Goal: Task Accomplishment & Management: Manage account settings

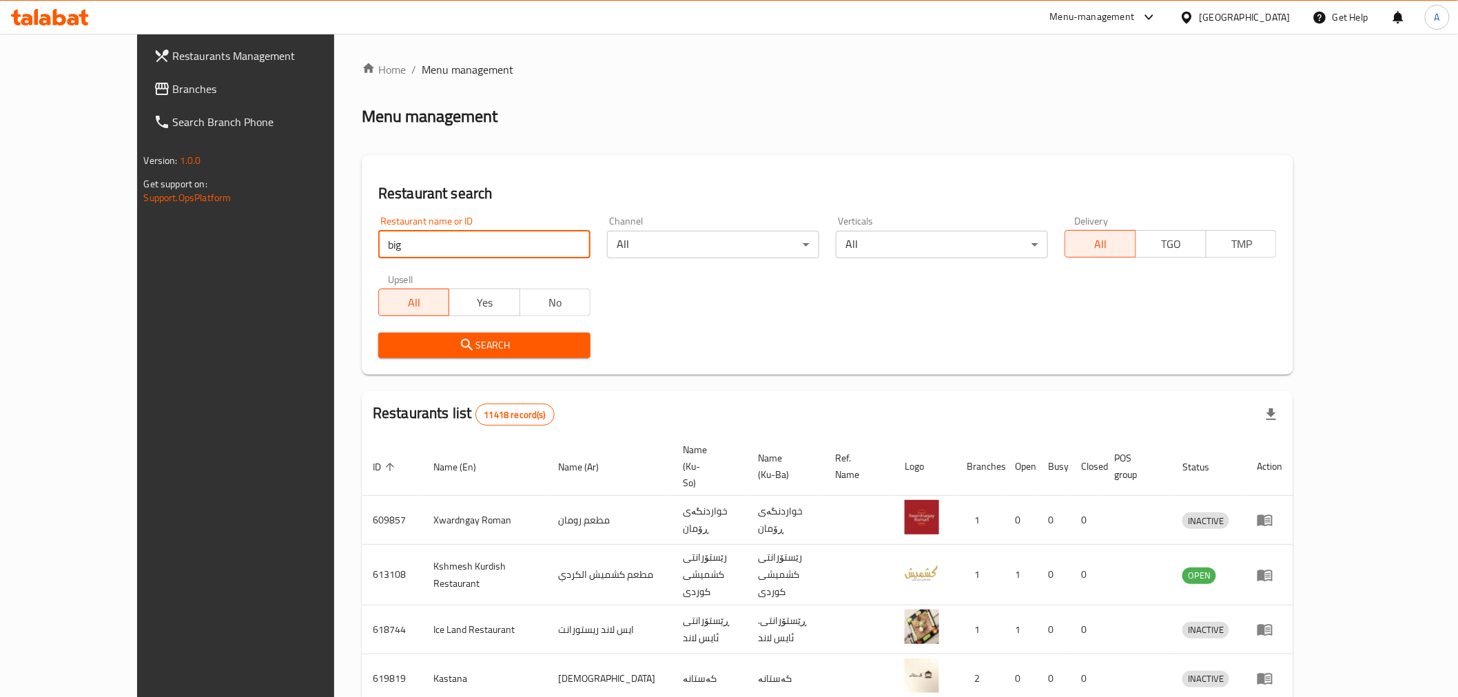
click button "Search" at bounding box center [484, 345] width 212 height 25
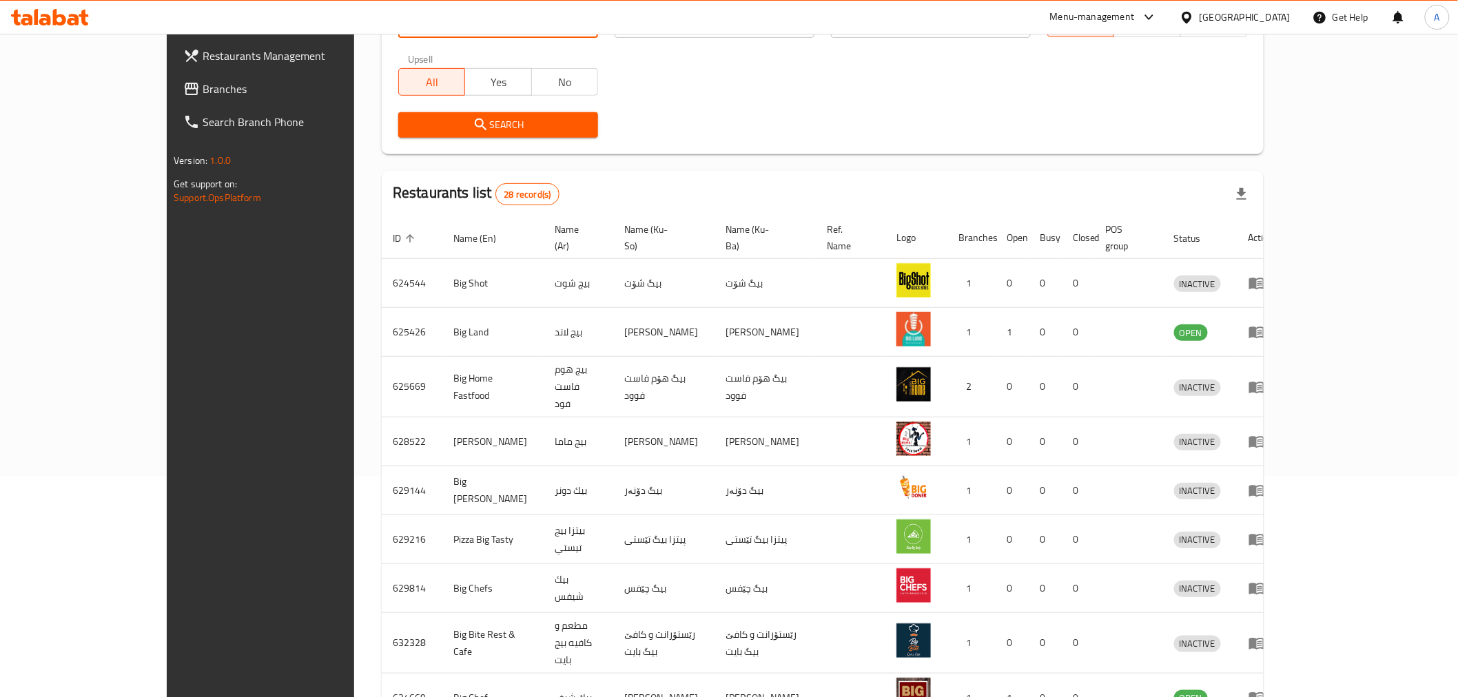
scroll to position [26, 0]
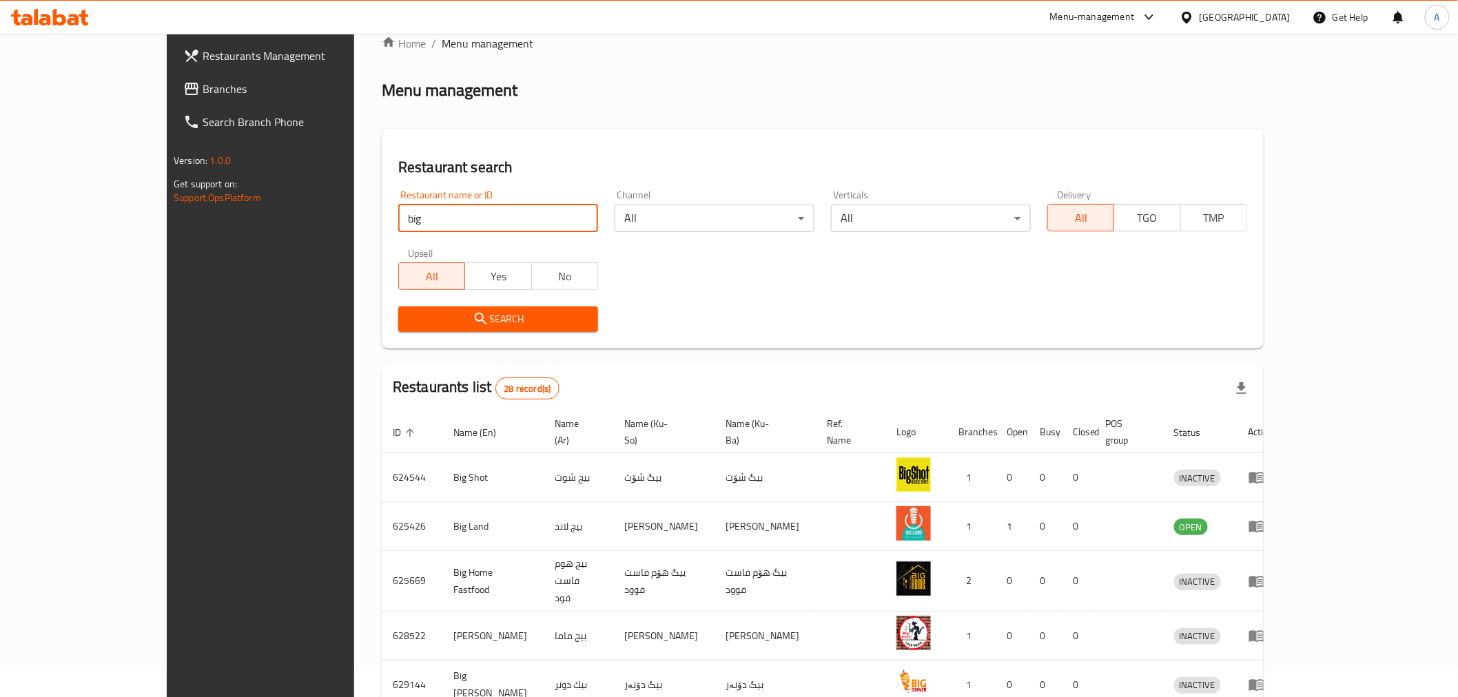
click at [406, 208] on input "big" at bounding box center [498, 219] width 200 height 28
type input "big bit"
click button "Search" at bounding box center [498, 319] width 200 height 25
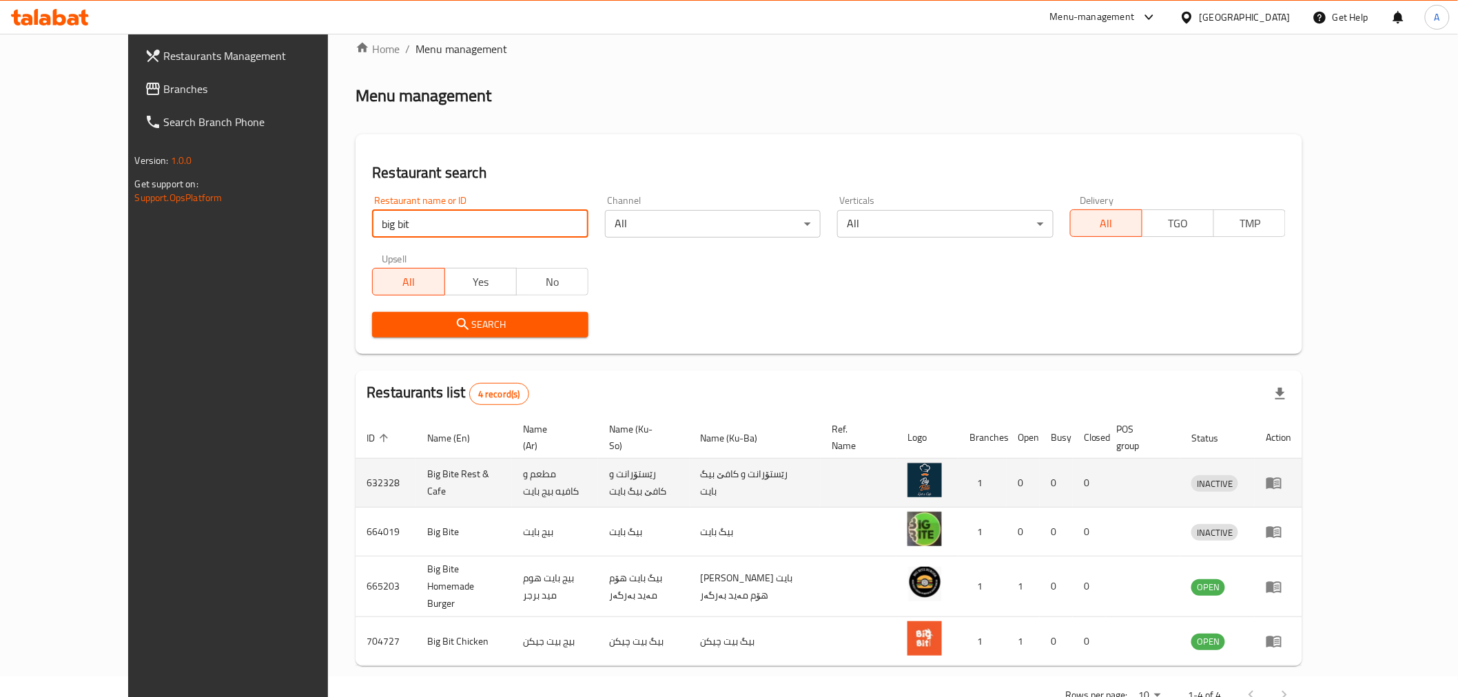
scroll to position [38, 0]
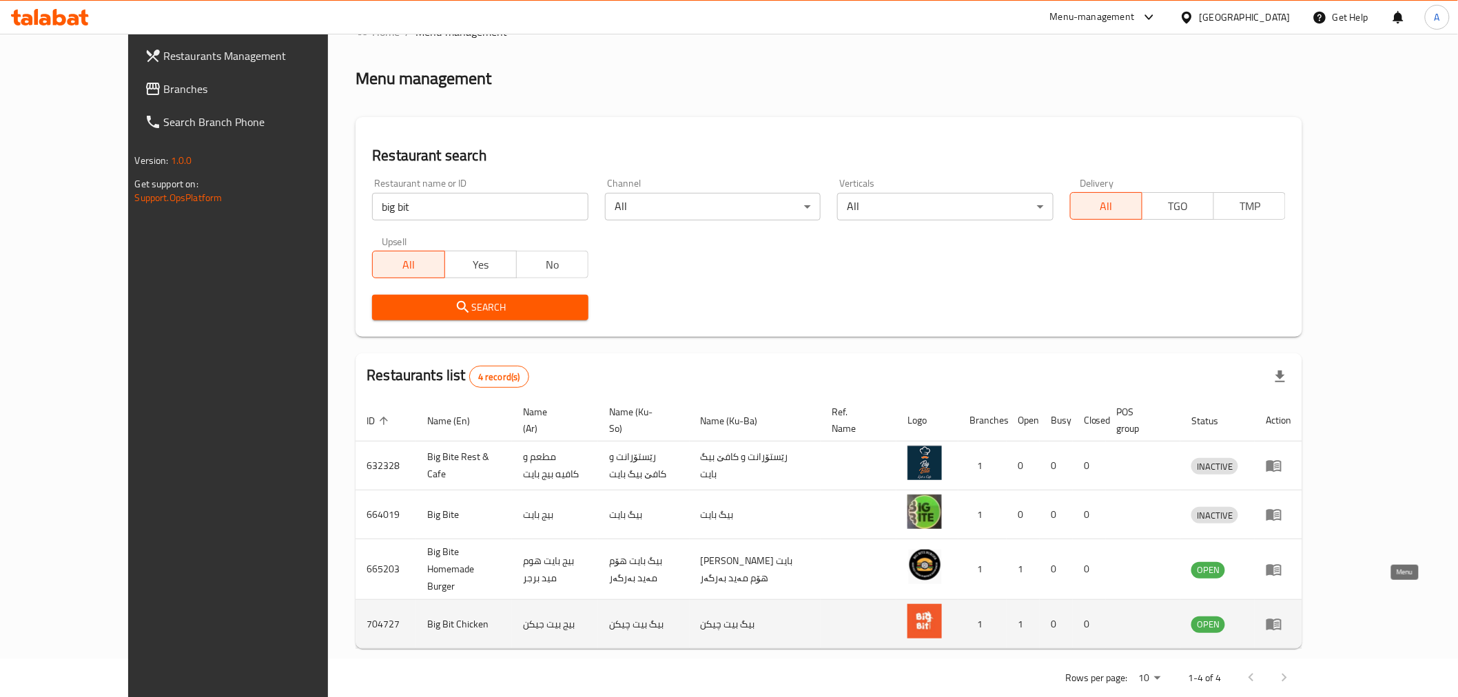
click at [1291, 616] on link "enhanced table" at bounding box center [1277, 624] width 25 height 17
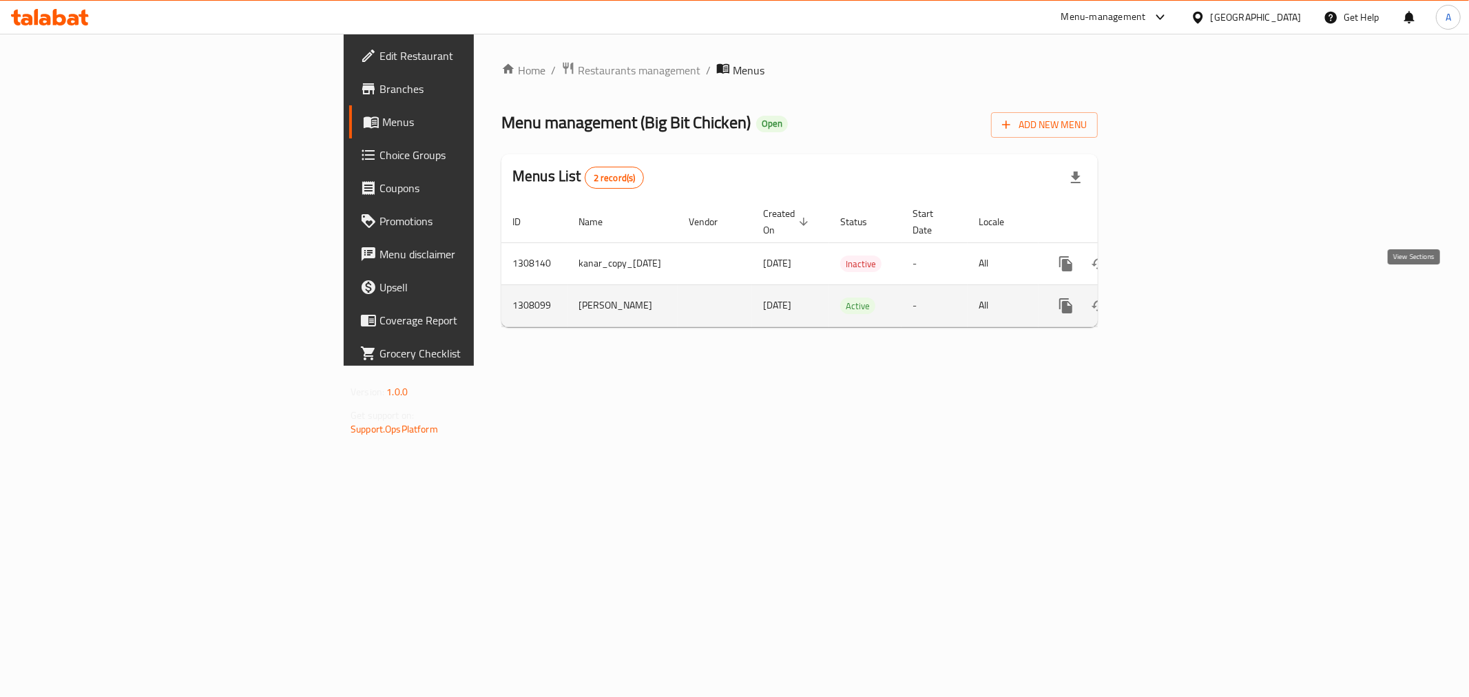
click at [1182, 291] on link "enhanced table" at bounding box center [1165, 305] width 33 height 33
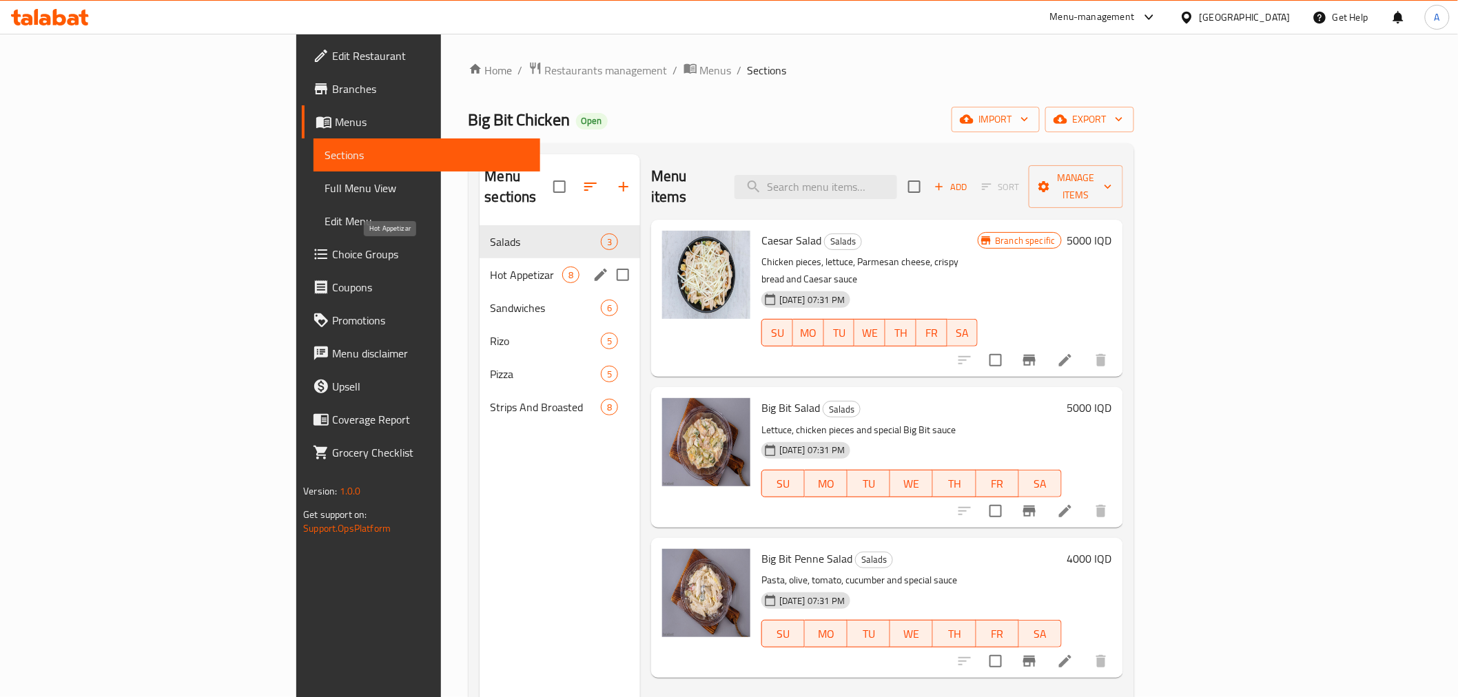
click at [490, 267] on span "Hot Appetizar" at bounding box center [526, 275] width 72 height 17
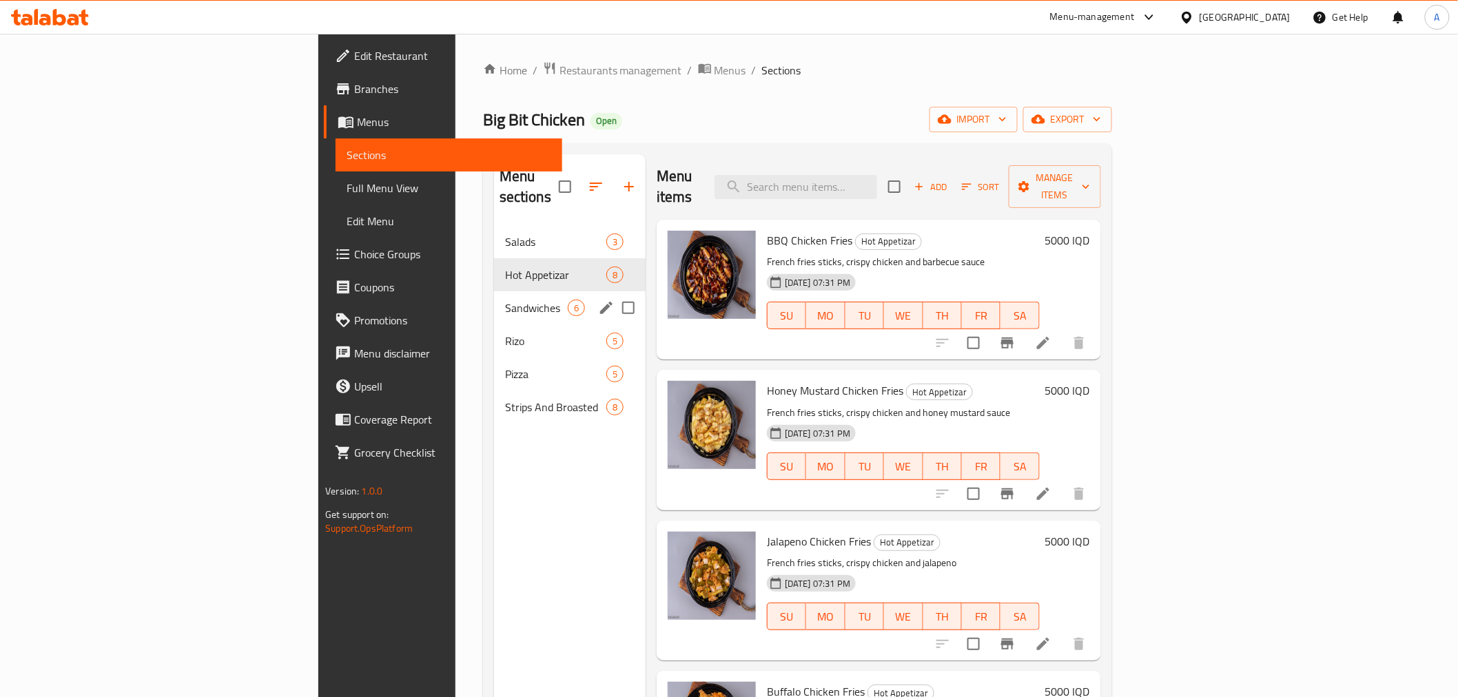
click at [505, 300] on span "Sandwiches" at bounding box center [536, 308] width 63 height 17
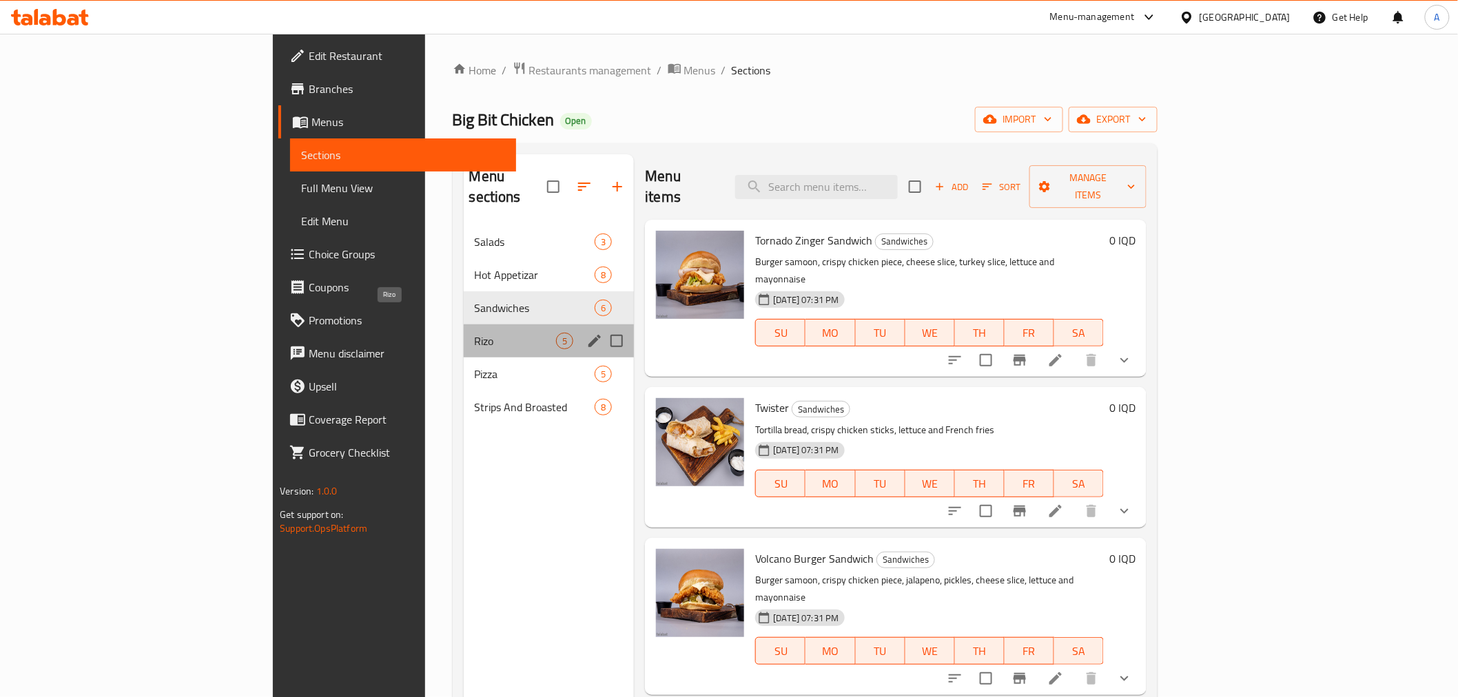
click at [475, 333] on span "Rizo" at bounding box center [516, 341] width 82 height 17
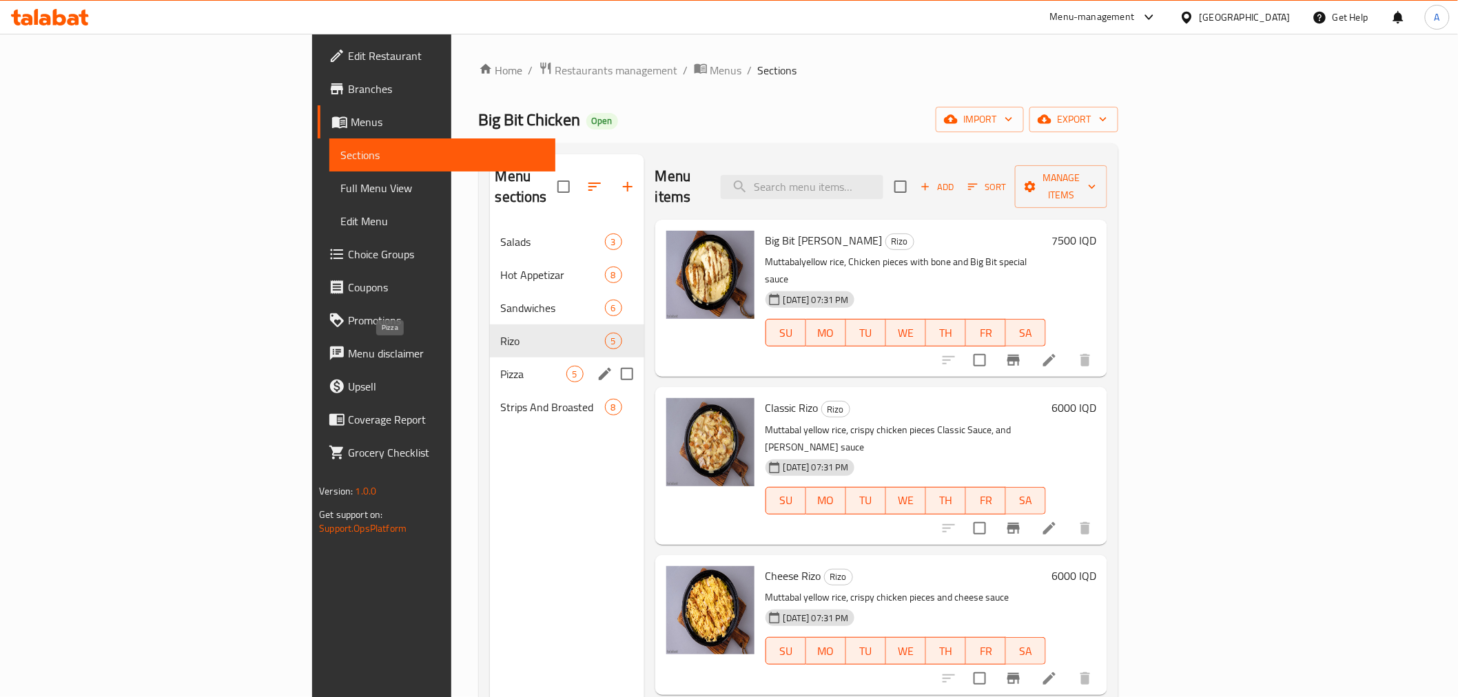
click at [501, 366] on span "Pizza" at bounding box center [533, 374] width 65 height 17
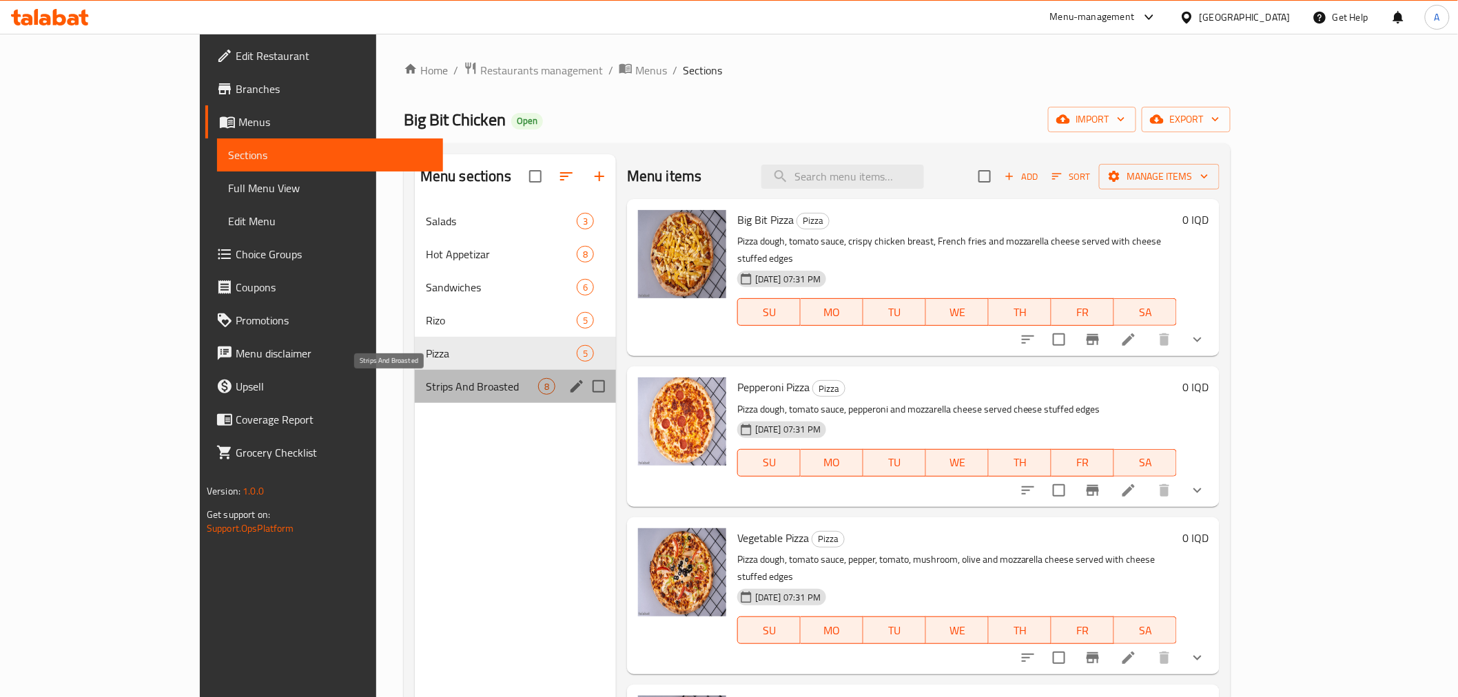
click at [426, 384] on span "Strips And Broasted" at bounding box center [482, 386] width 112 height 17
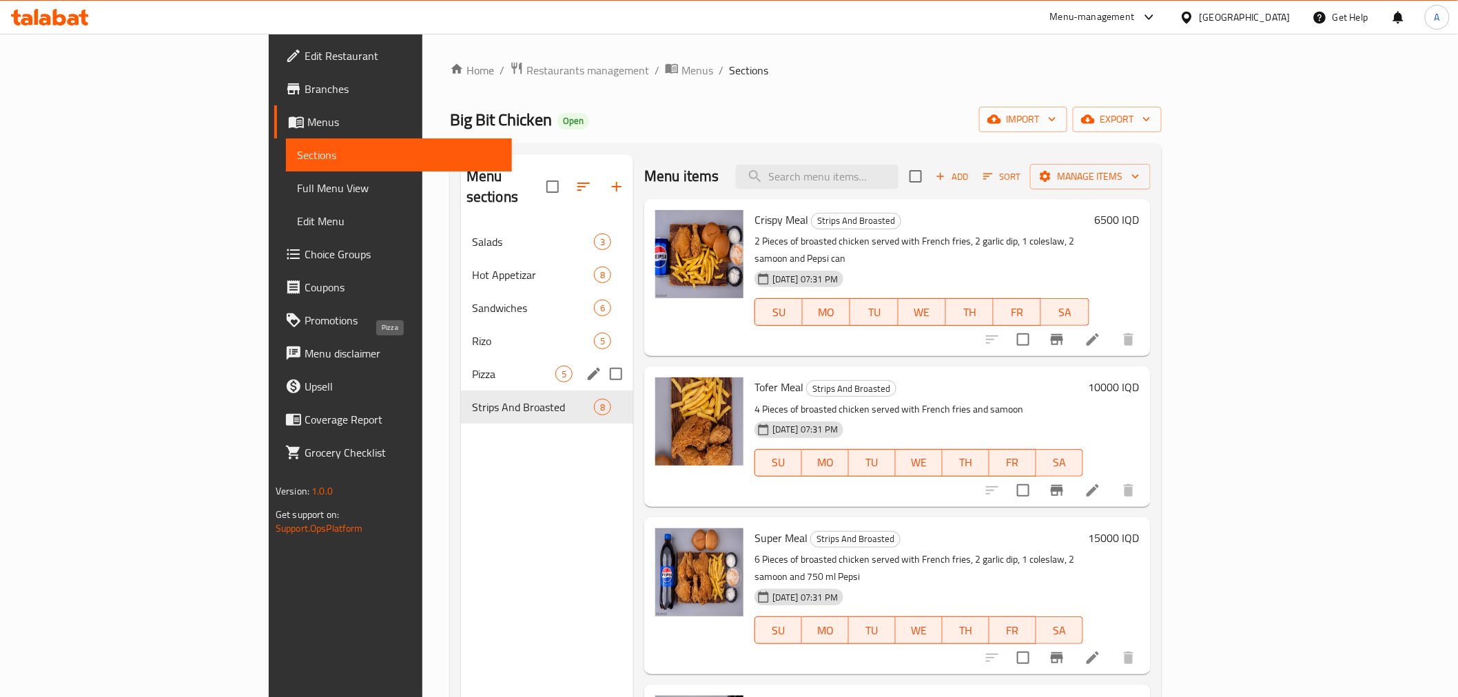
click at [472, 366] on span "Pizza" at bounding box center [513, 374] width 83 height 17
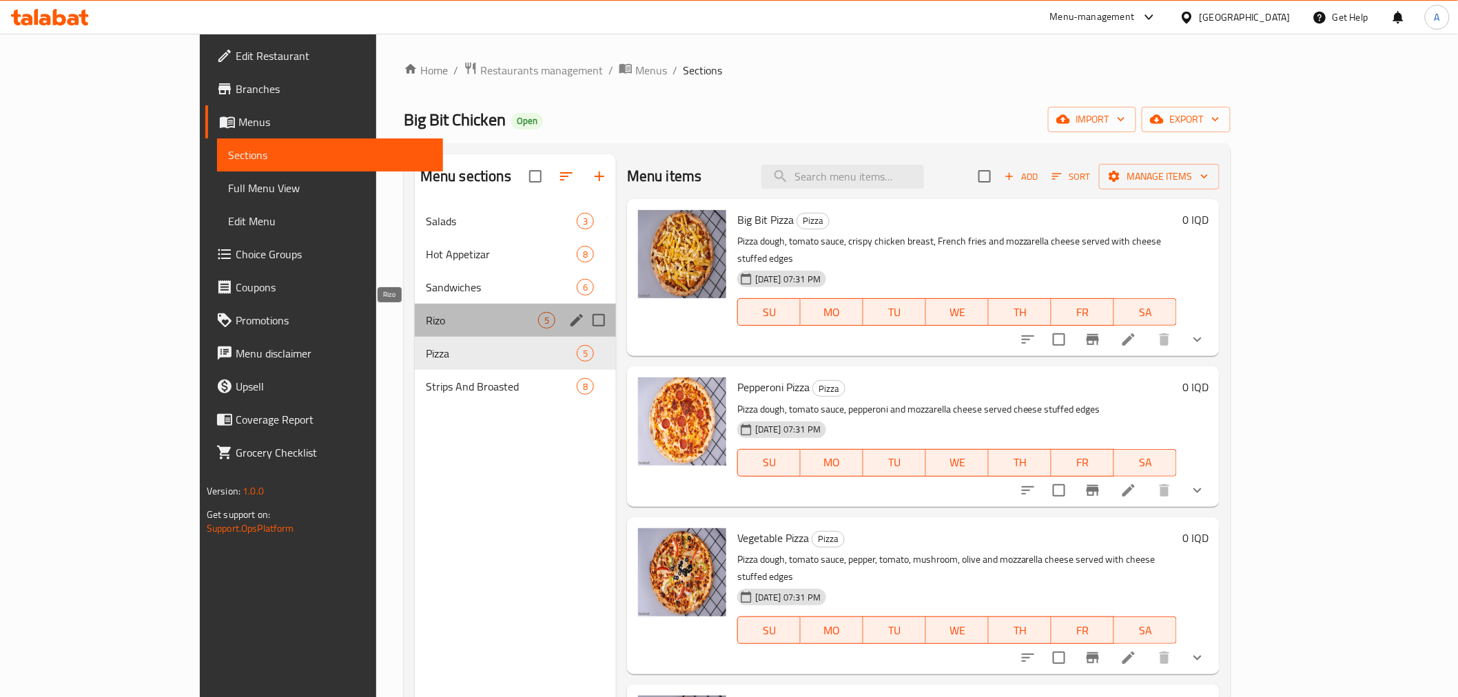
click at [426, 314] on span "Rizo" at bounding box center [482, 320] width 112 height 17
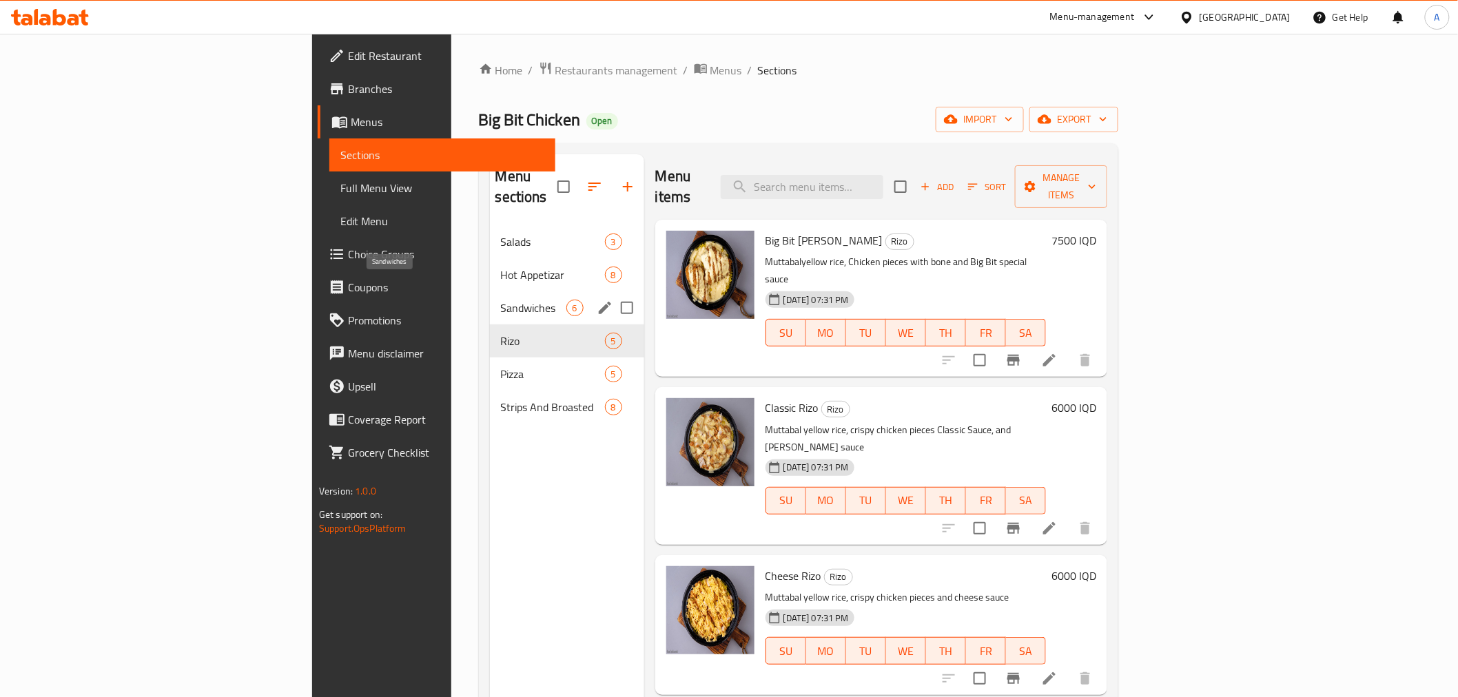
click at [501, 300] on span "Sandwiches" at bounding box center [533, 308] width 65 height 17
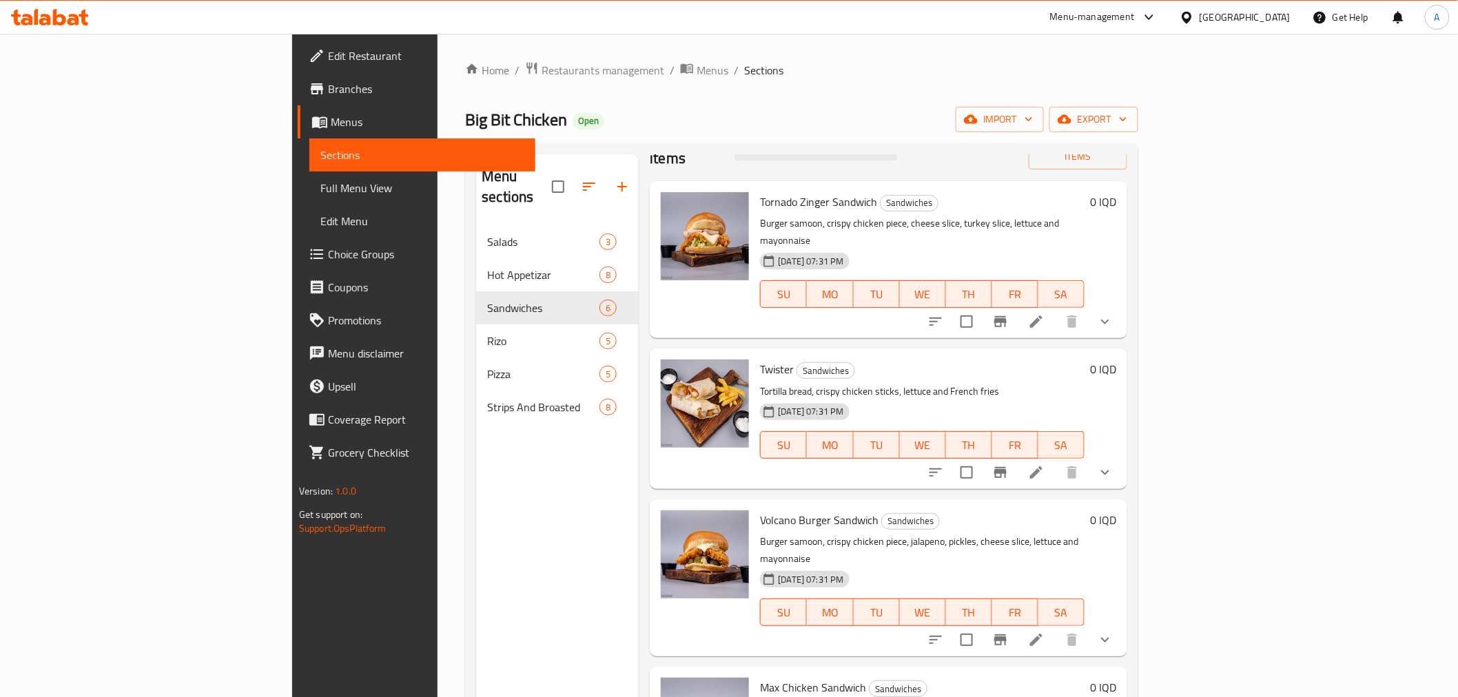
scroll to position [76, 0]
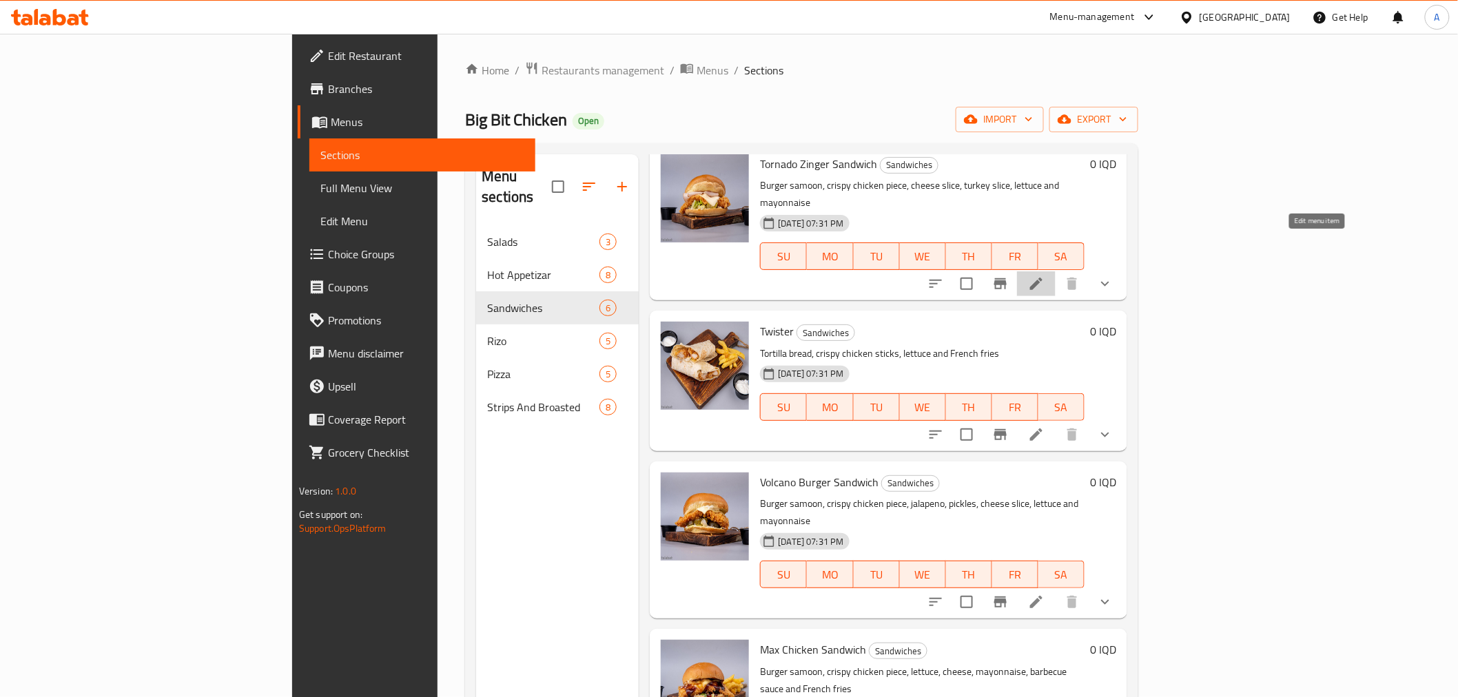
click at [1042, 278] on icon at bounding box center [1036, 284] width 12 height 12
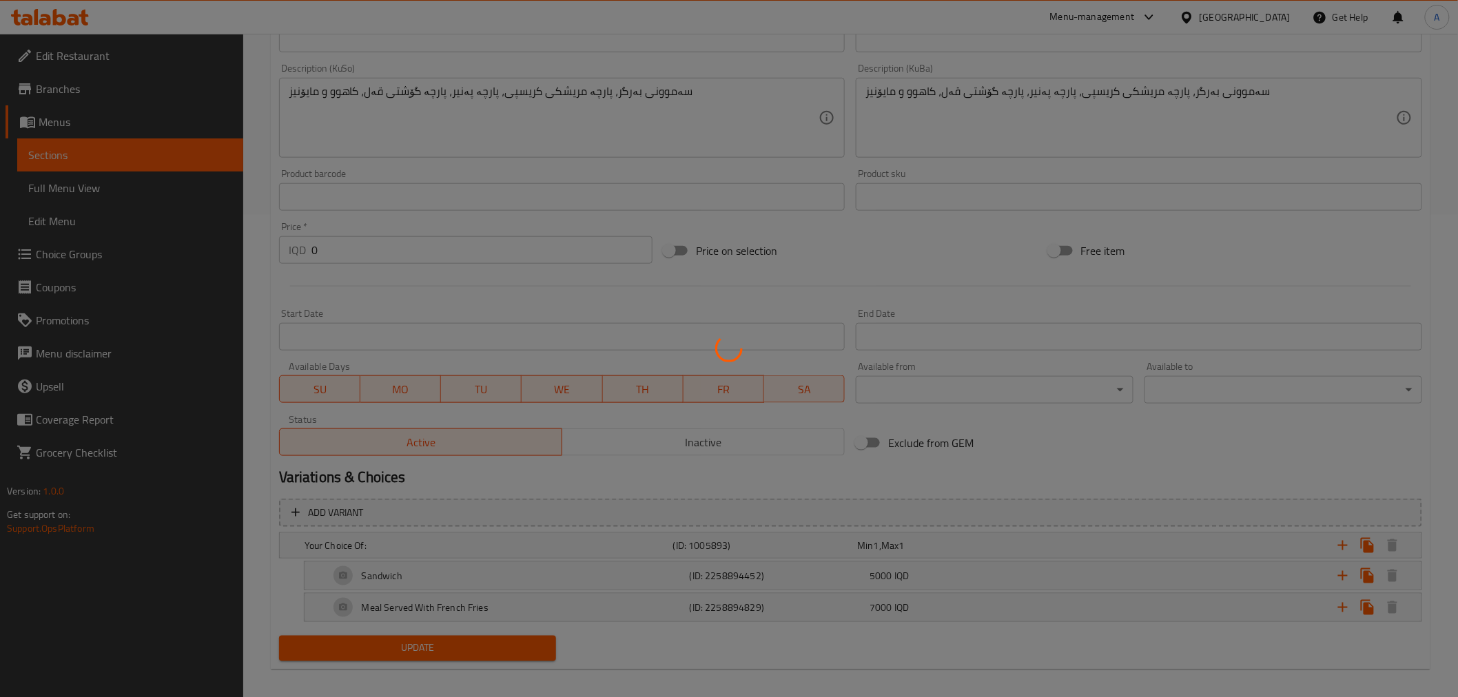
scroll to position [492, 0]
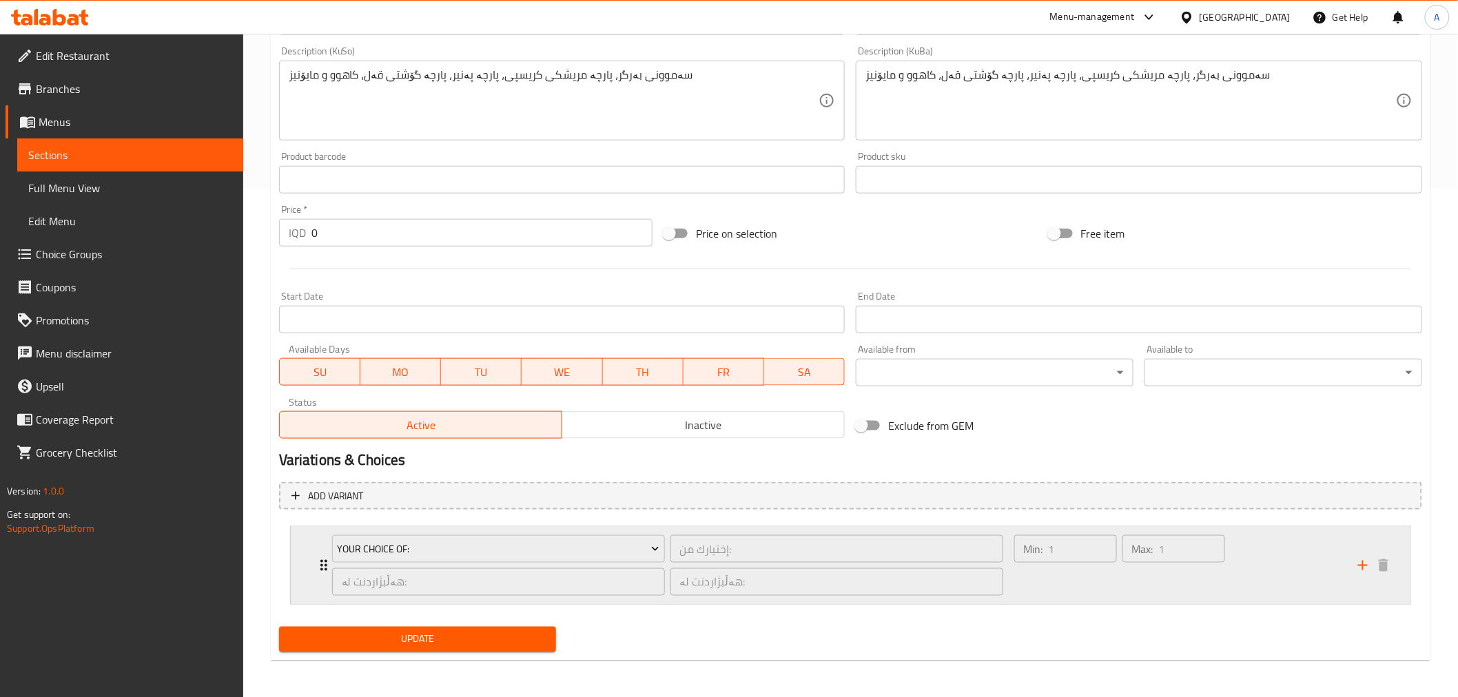
click at [1092, 574] on div "Min: 1 ​" at bounding box center [1065, 565] width 108 height 66
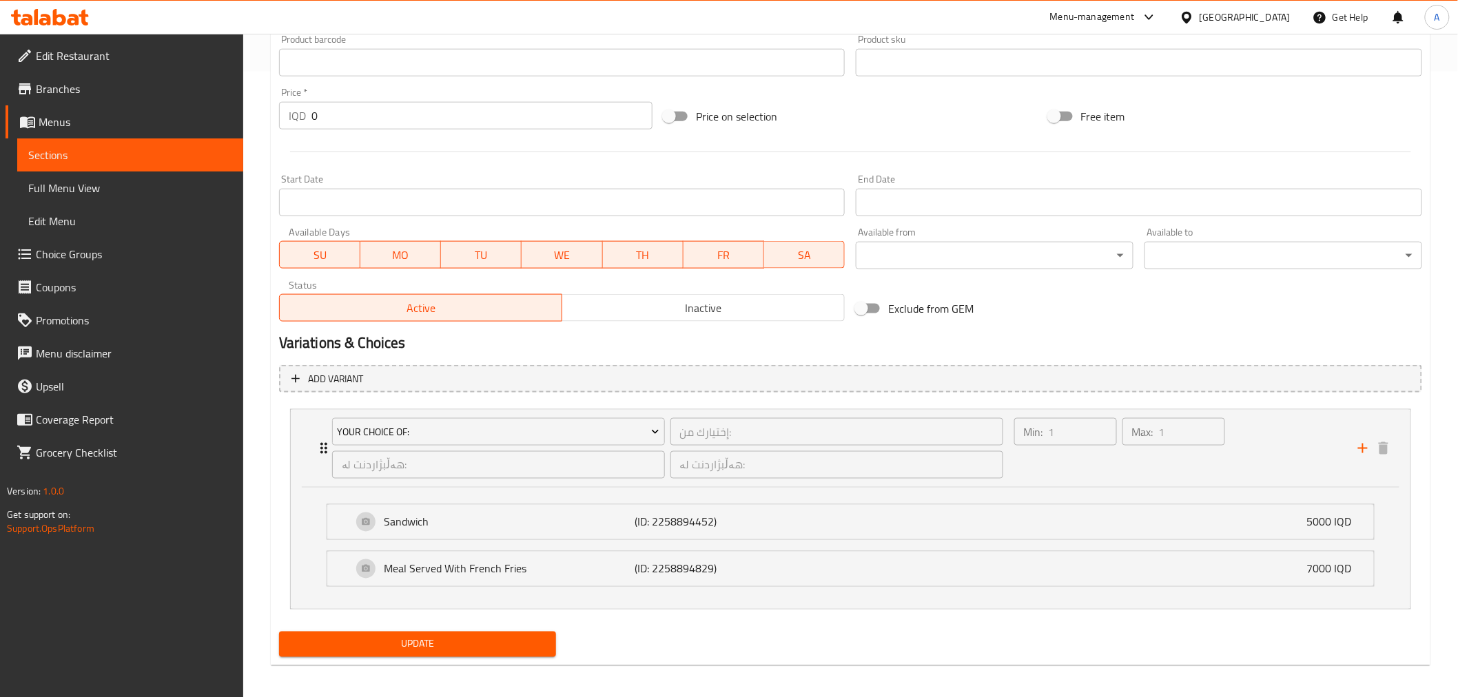
scroll to position [631, 0]
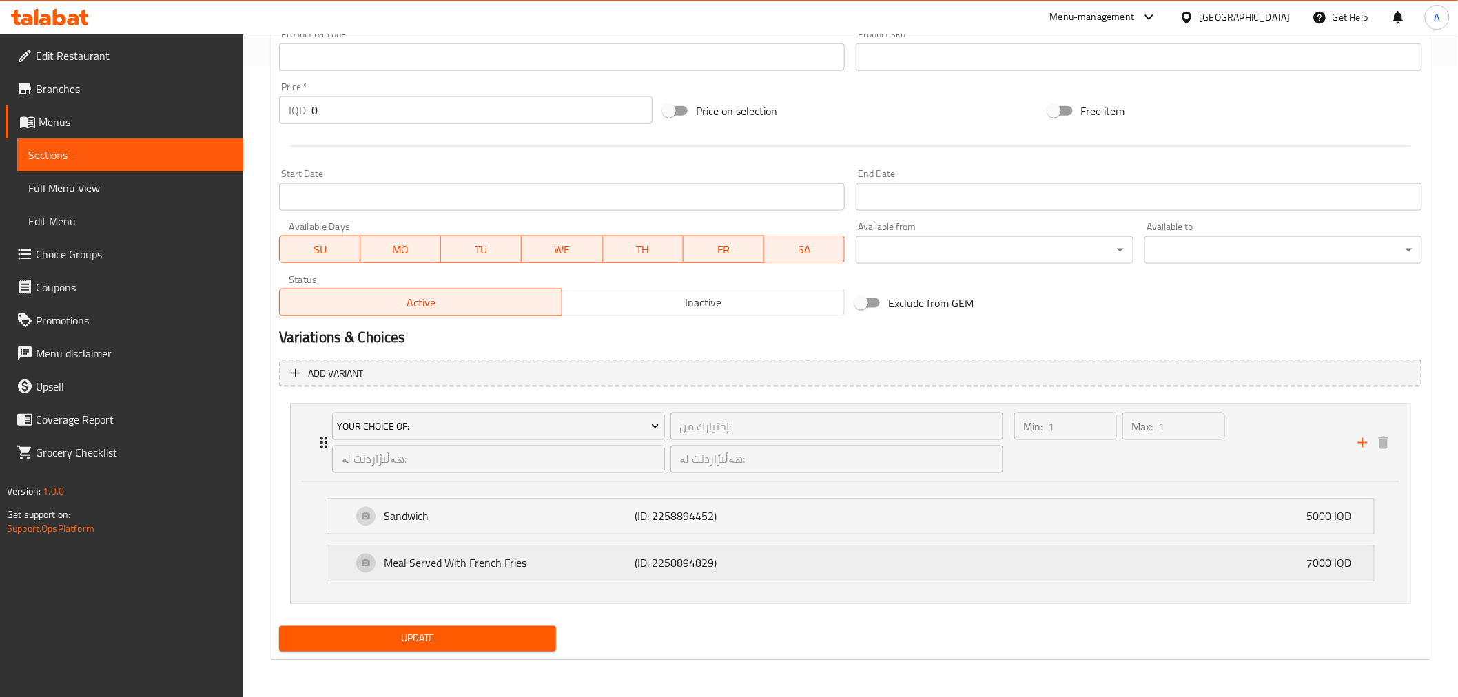
click at [860, 572] on div "Meal Served With French Fries (ID: 2258894829) 7000 IQD" at bounding box center [854, 563] width 1005 height 34
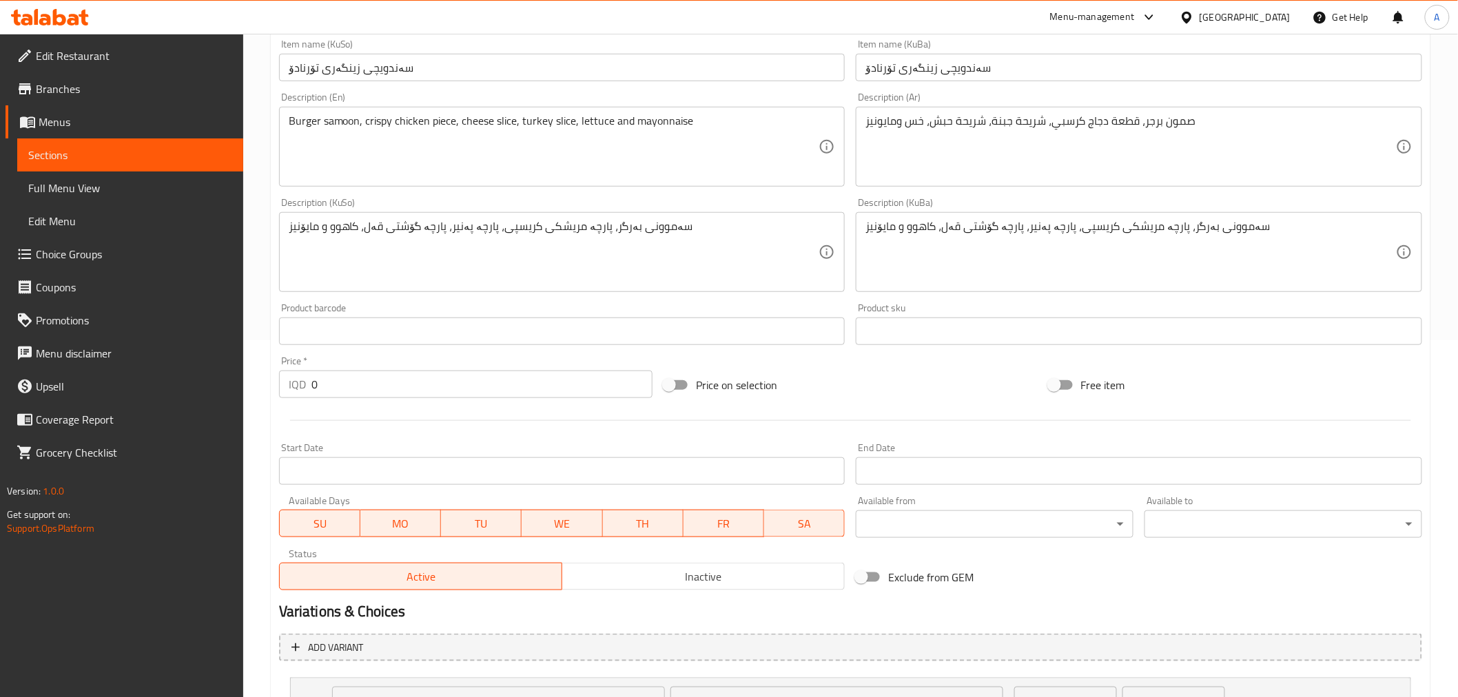
scroll to position [0, 0]
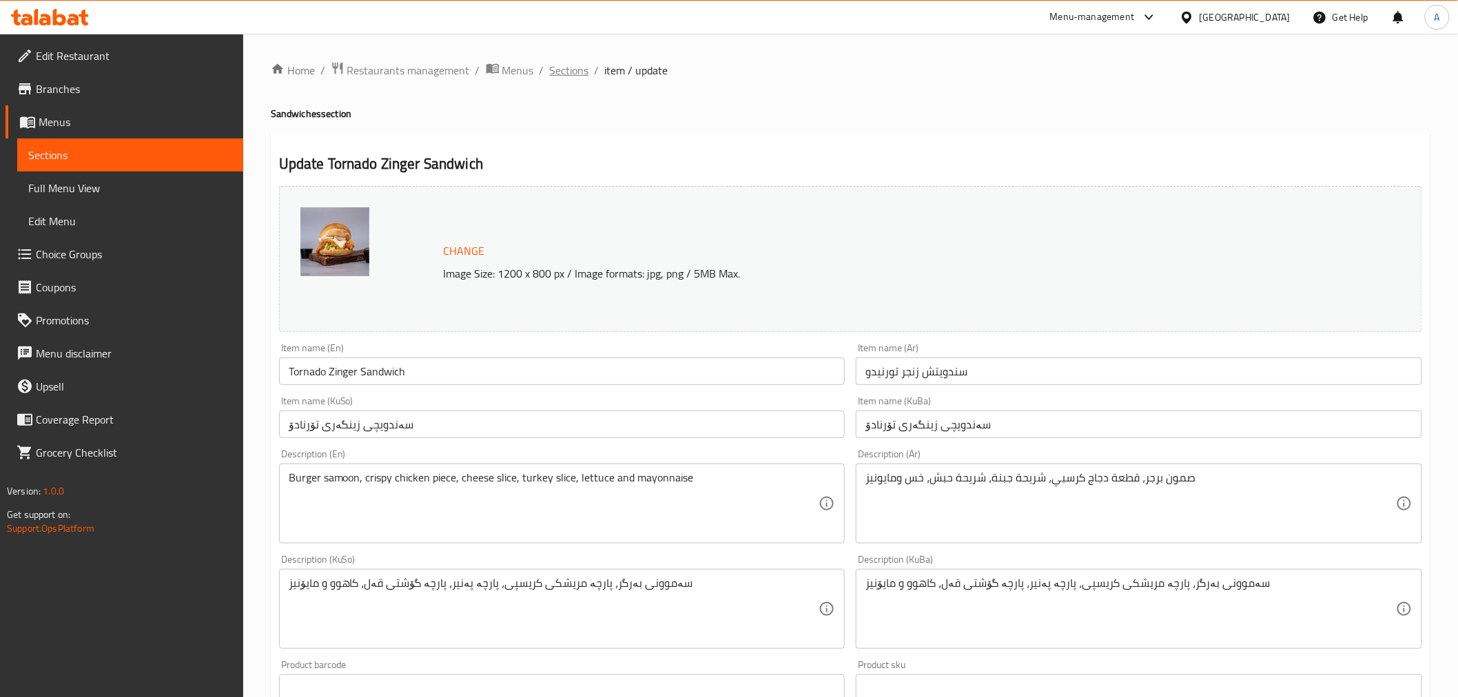
click at [567, 71] on span "Sections" at bounding box center [569, 70] width 39 height 17
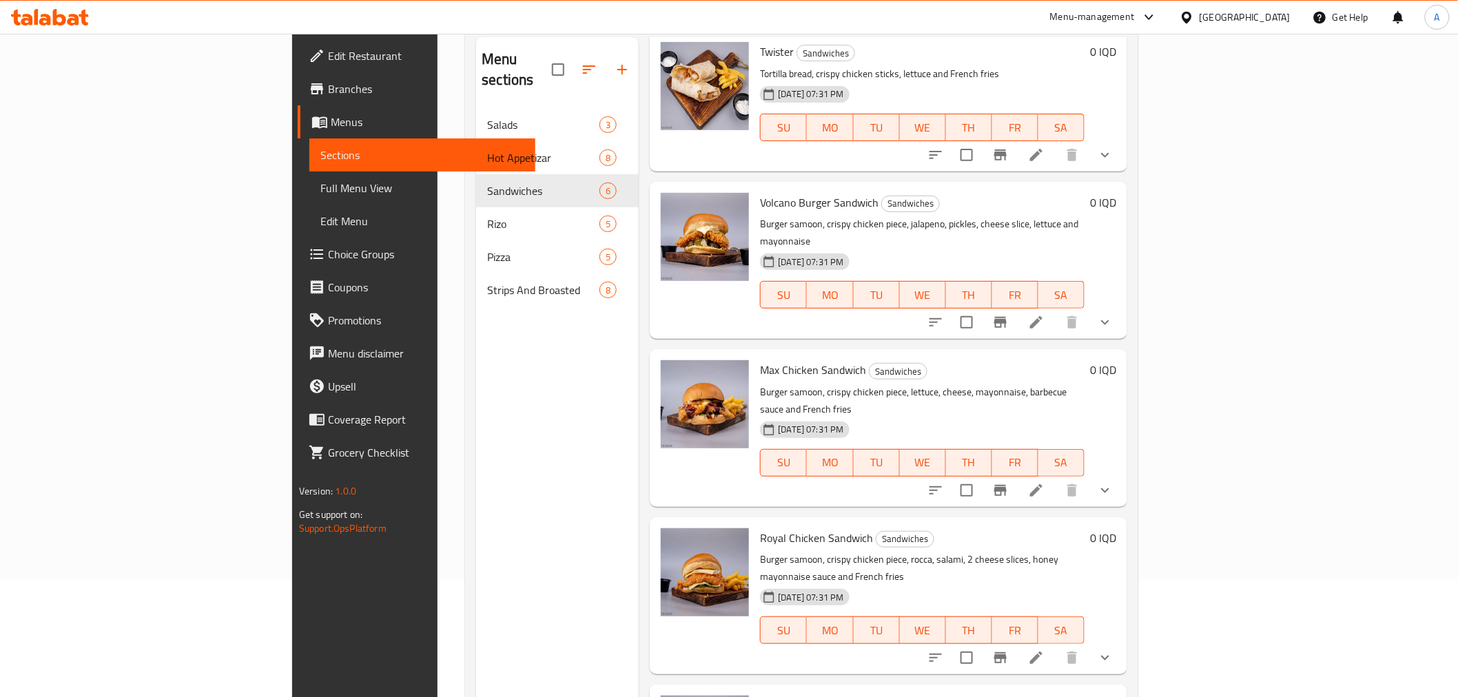
scroll to position [193, 0]
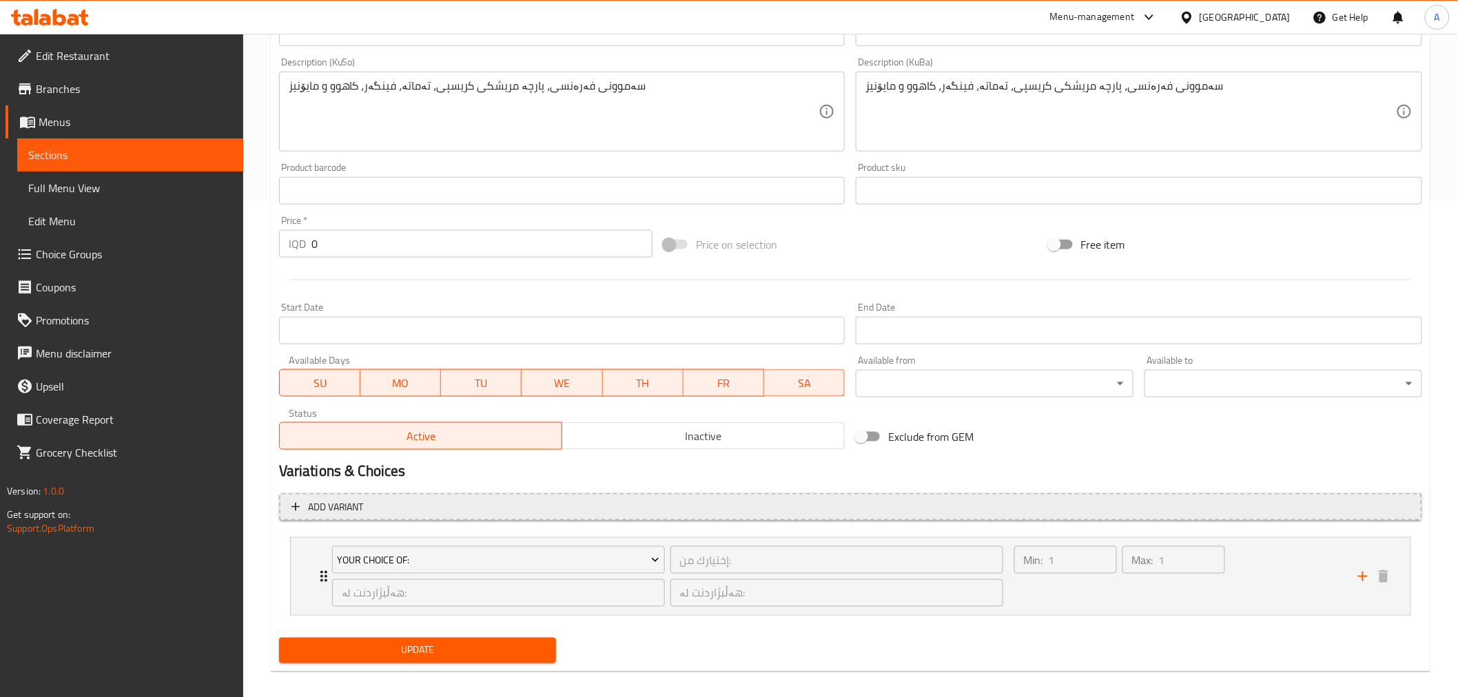
scroll to position [508, 0]
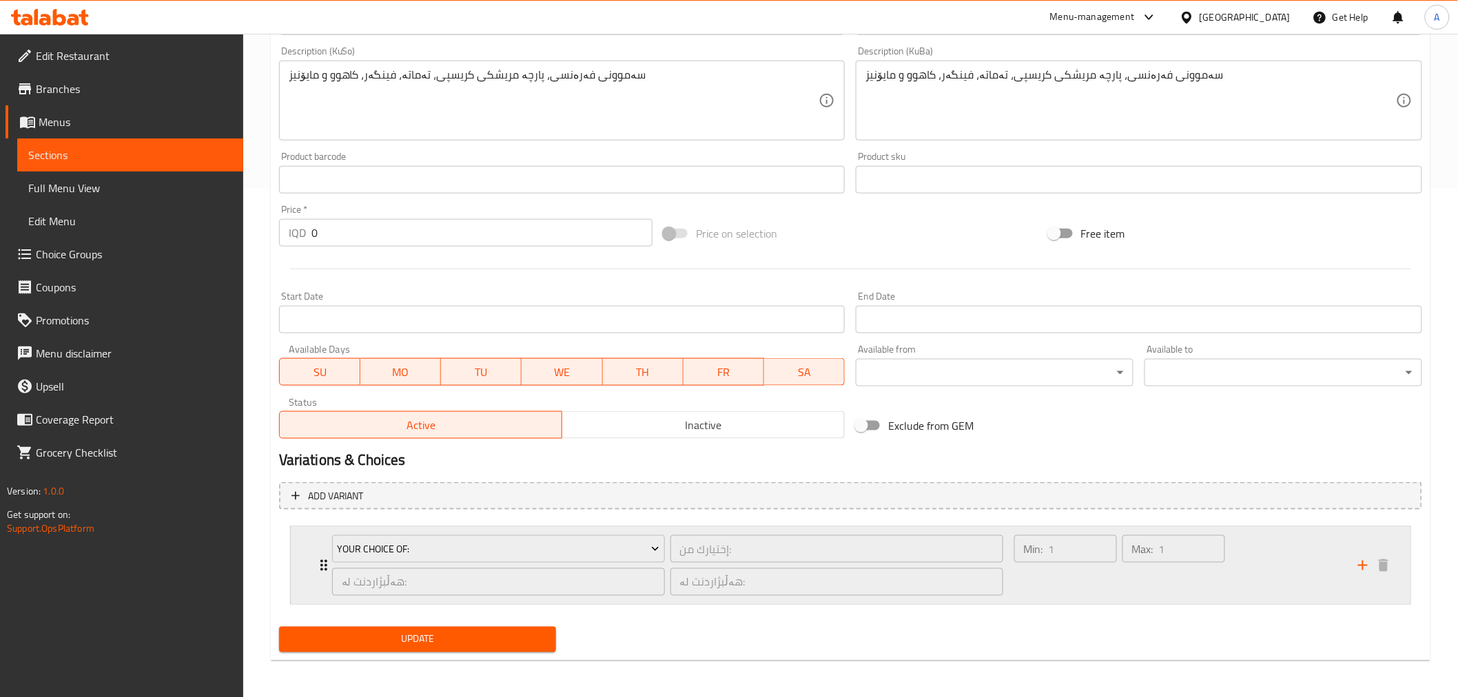
click at [309, 548] on div "Your Choice Of: إختيارك من: ​ هەڵبژاردنت لە: ​ هەڵبژاردنت لە: ​ Min: 1 ​ Max: 1…" at bounding box center [850, 565] width 1119 height 77
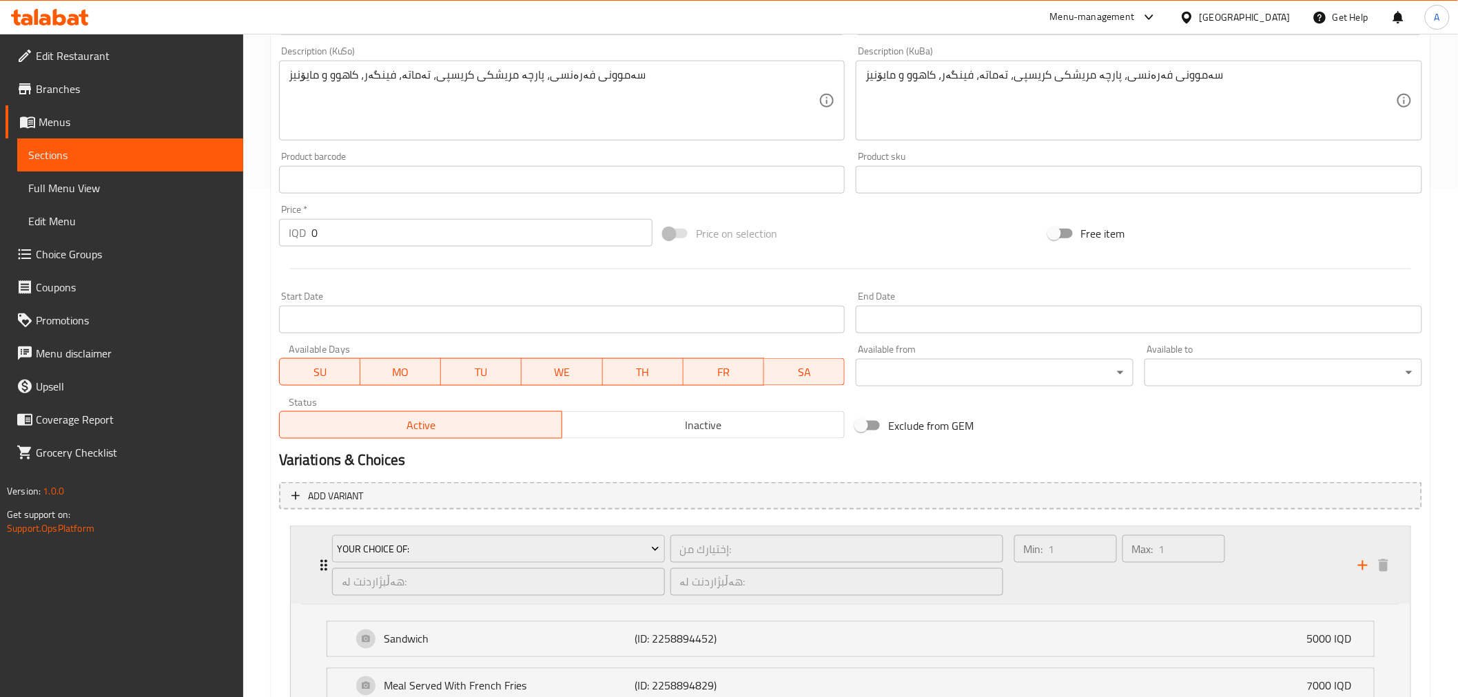
scroll to position [631, 0]
